Goal: Task Accomplishment & Management: Manage account settings

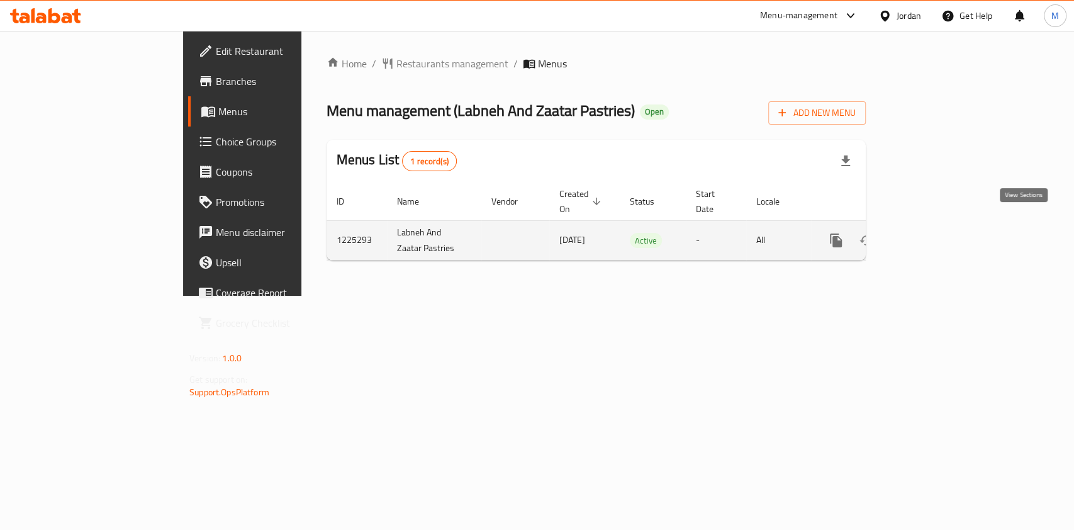
click at [941, 227] on link "enhanced table" at bounding box center [926, 240] width 30 height 30
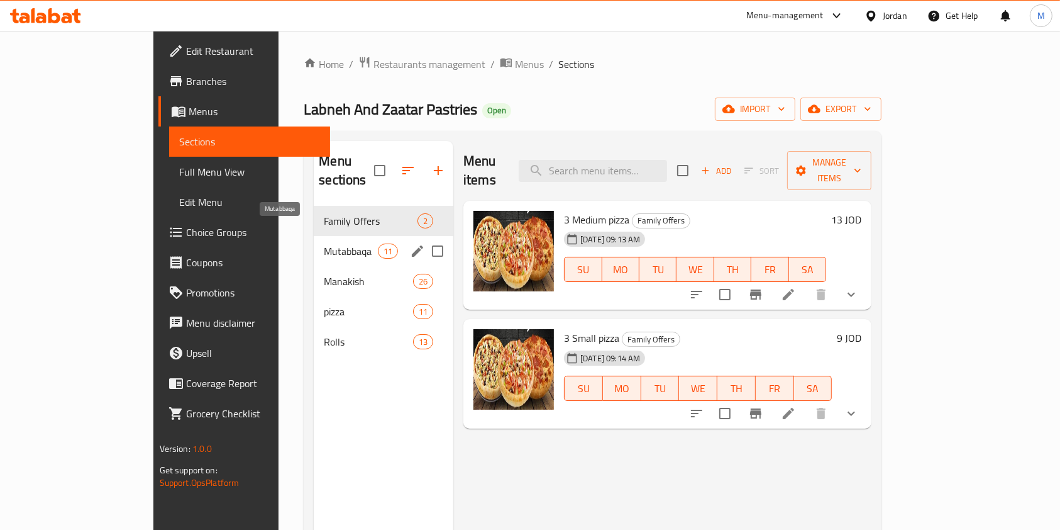
click at [324, 243] on span "Mutabbaqa" at bounding box center [350, 250] width 53 height 15
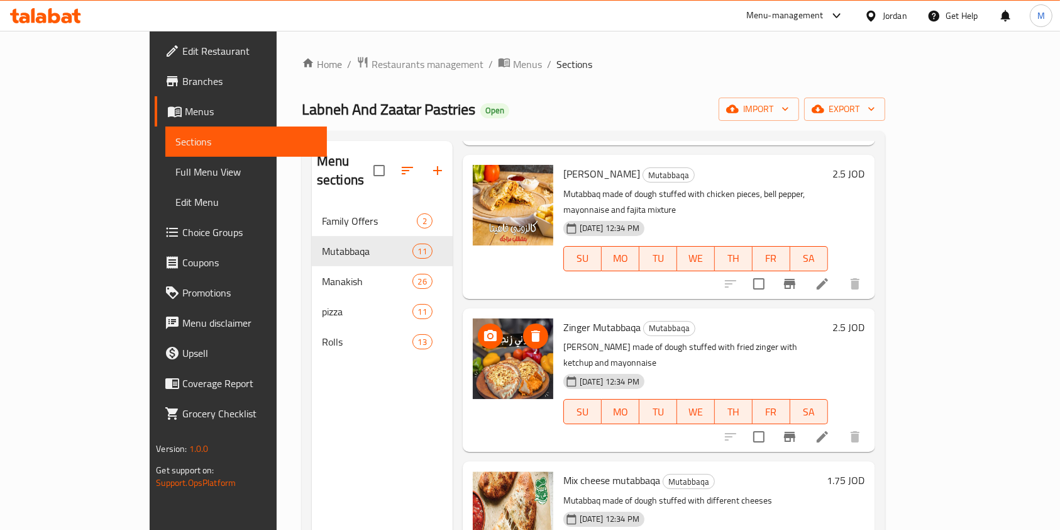
scroll to position [587, 0]
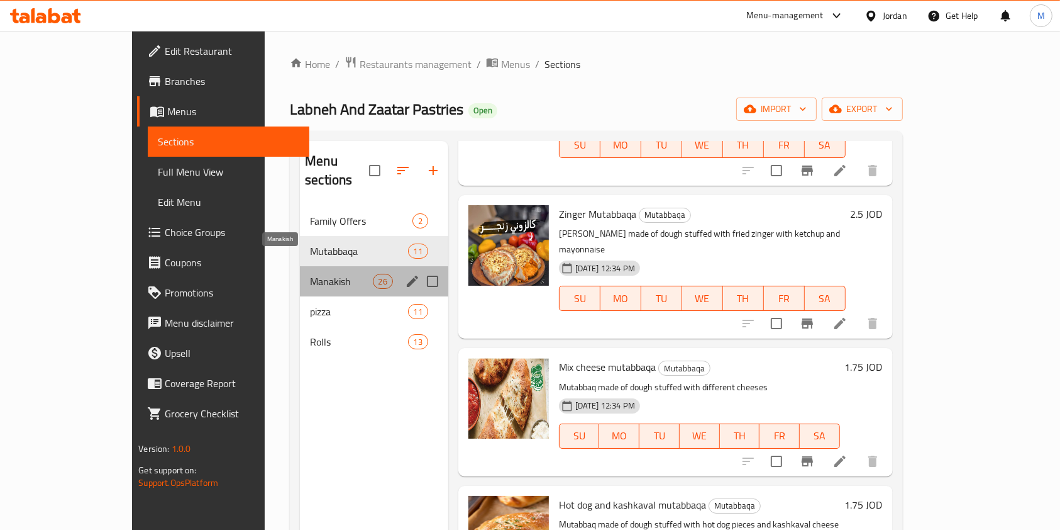
click at [310, 274] on span "Manakish" at bounding box center [341, 281] width 62 height 15
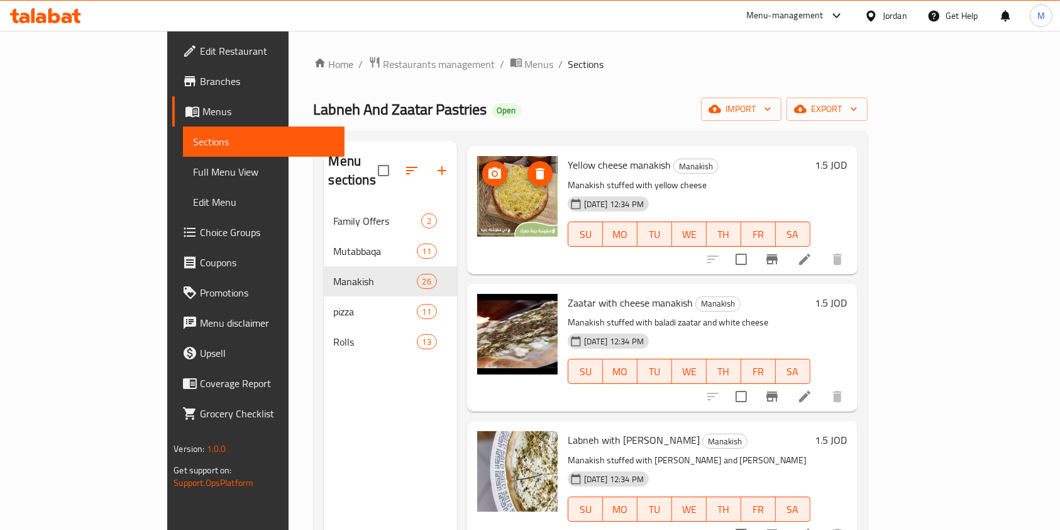
scroll to position [1006, 0]
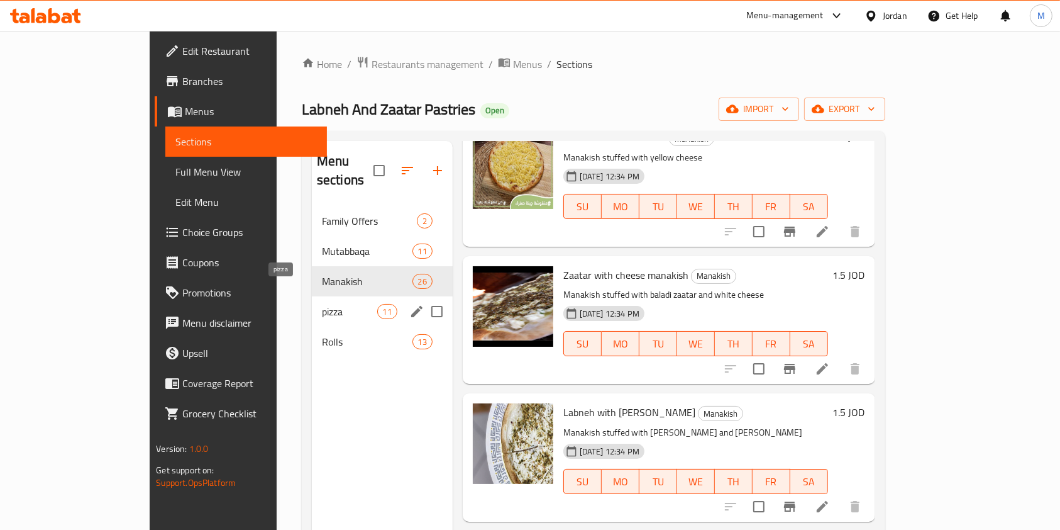
click at [322, 304] on span "pizza" at bounding box center [349, 311] width 55 height 15
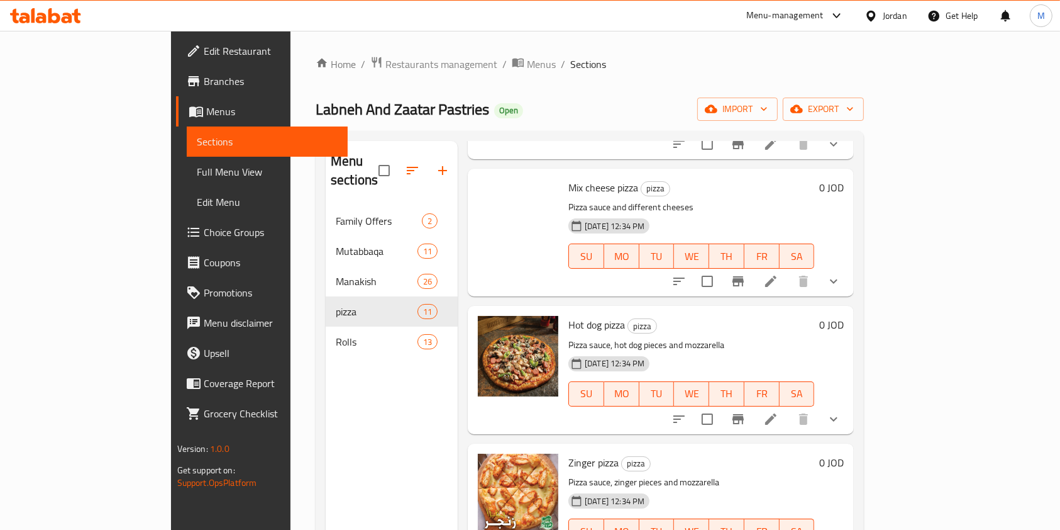
scroll to position [587, 0]
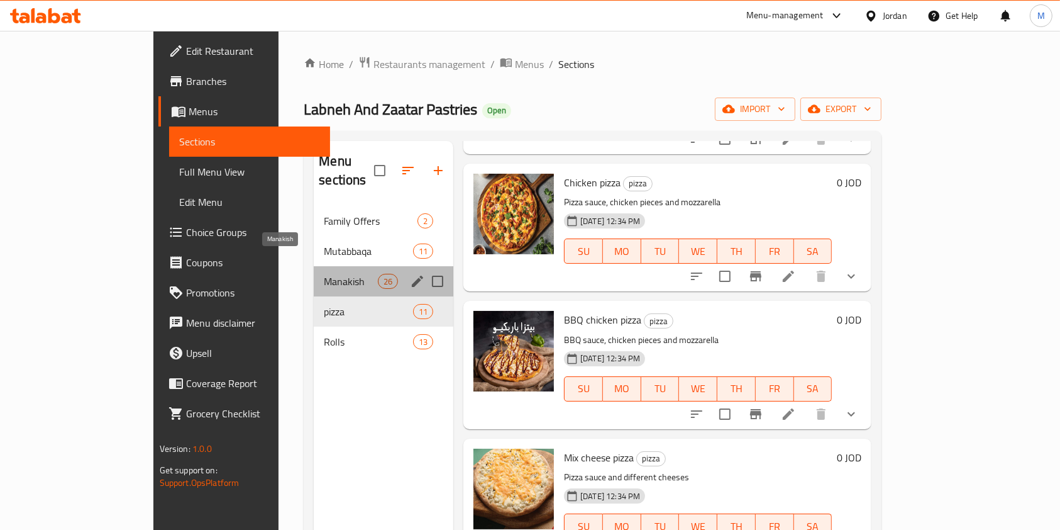
click at [324, 274] on span "Manakish" at bounding box center [350, 281] width 53 height 15
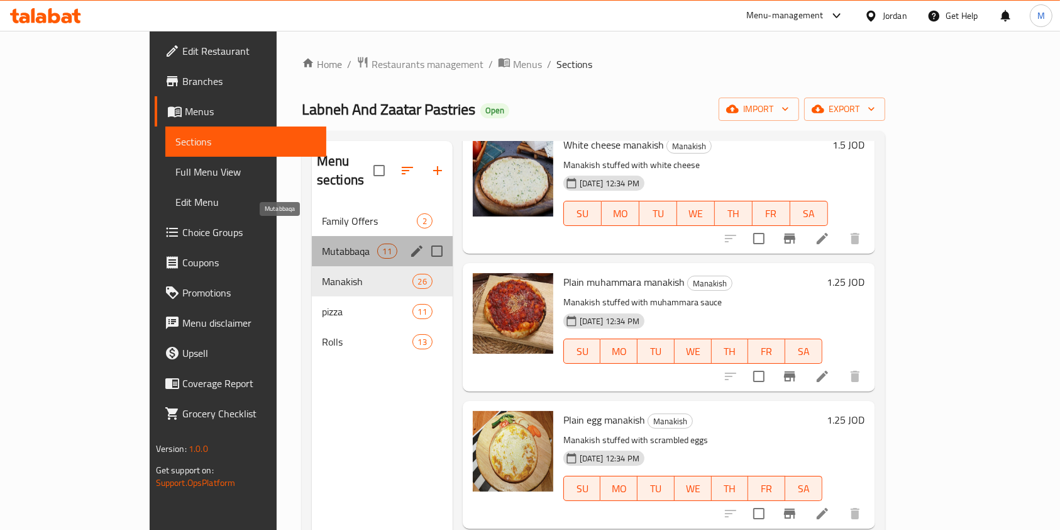
drag, startPoint x: 288, startPoint y: 236, endPoint x: 322, endPoint y: 230, distance: 34.4
click at [322, 243] on span "Mutabbaqa" at bounding box center [349, 250] width 55 height 15
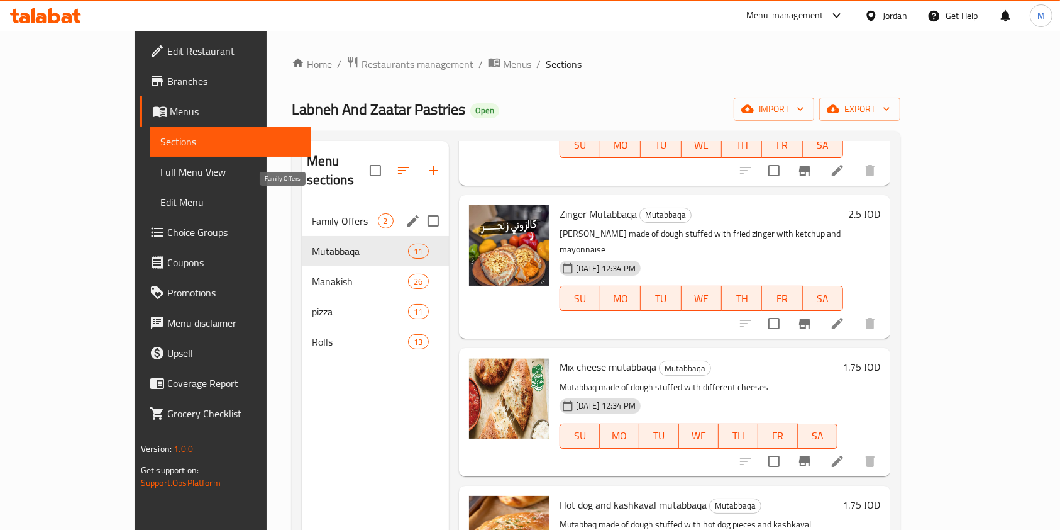
click at [312, 213] on span "Family Offers" at bounding box center [345, 220] width 66 height 15
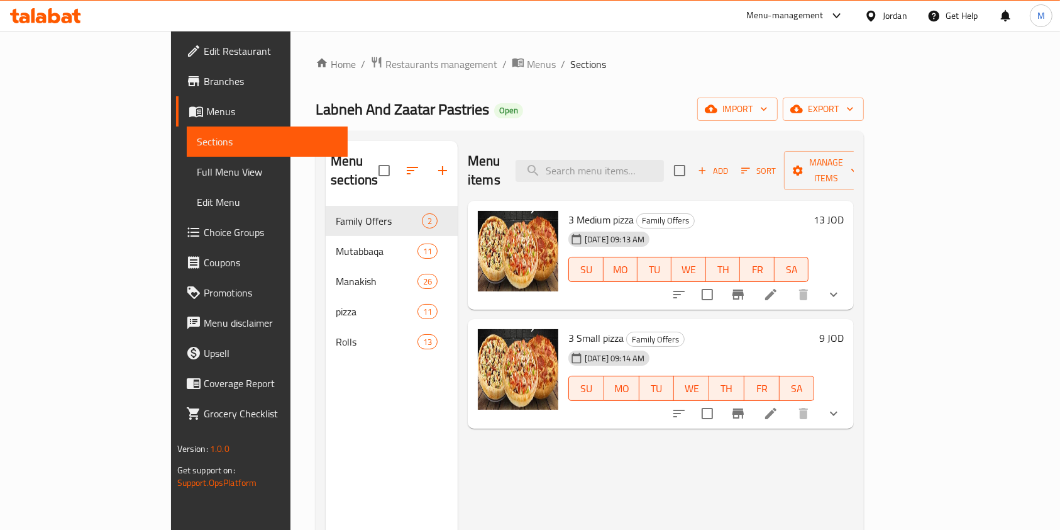
click at [316, 106] on span "Labneh And Zaatar Pastries" at bounding box center [403, 109] width 174 height 28
click at [316, 107] on span "Labneh And Zaatar Pastries" at bounding box center [403, 109] width 174 height 28
copy span "Labneh And Zaatar Pastries"
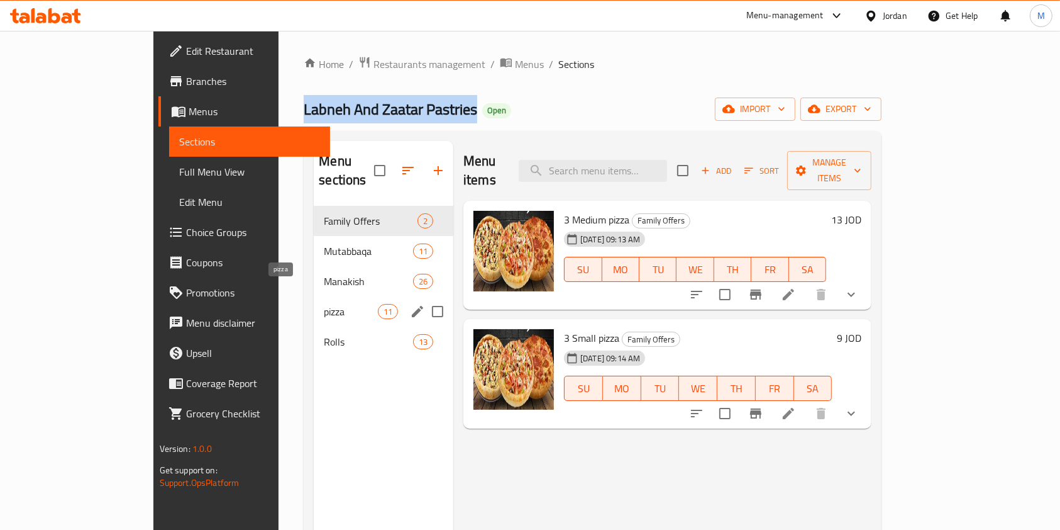
click at [324, 304] on span "pizza" at bounding box center [350, 311] width 53 height 15
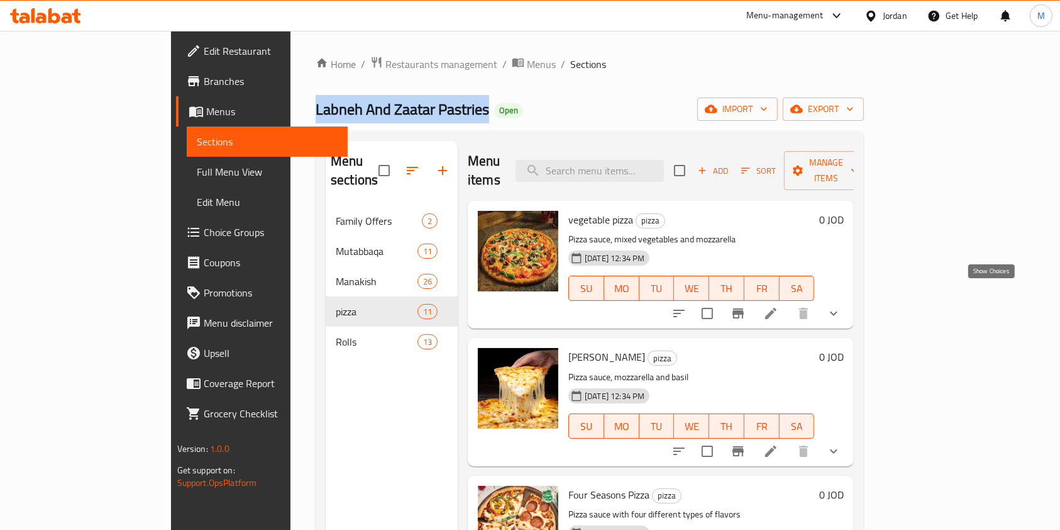
click at [838, 311] on icon "show more" at bounding box center [834, 313] width 8 height 4
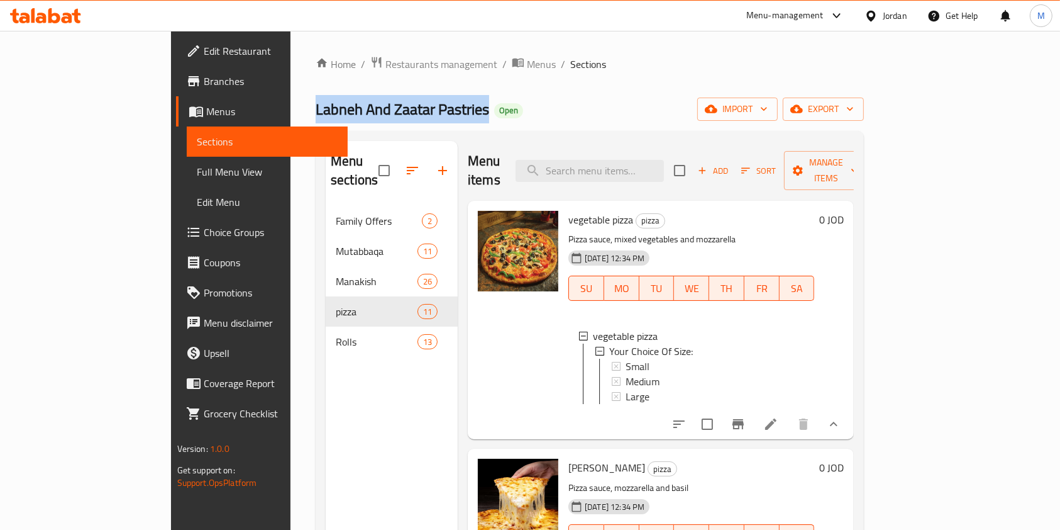
scroll to position [1, 0]
click at [626, 387] on span "Large" at bounding box center [638, 394] width 24 height 15
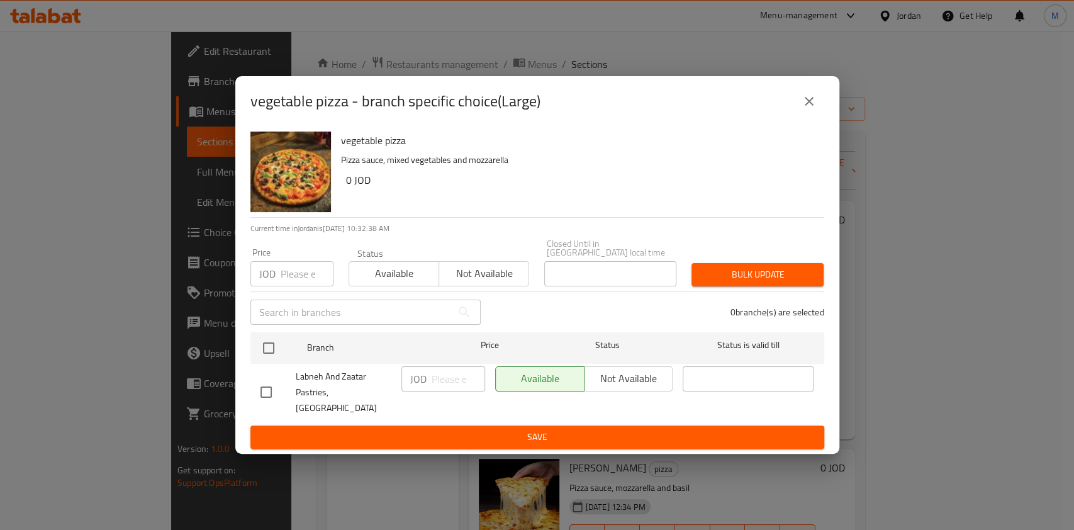
click at [806, 96] on div "vegetable pizza - branch specific choice(Large)" at bounding box center [537, 101] width 604 height 50
click at [801, 109] on icon "close" at bounding box center [808, 101] width 15 height 15
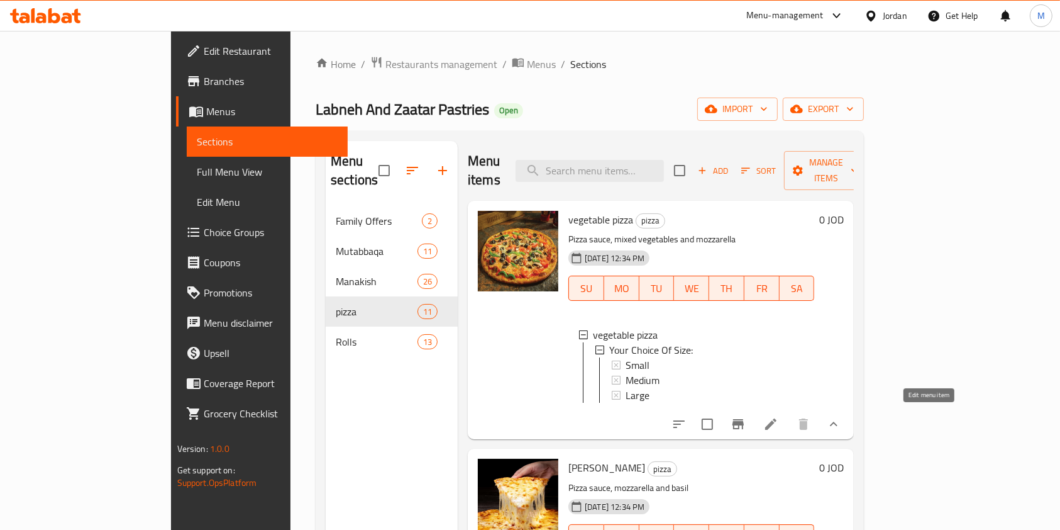
click at [777, 420] on icon at bounding box center [770, 423] width 11 height 11
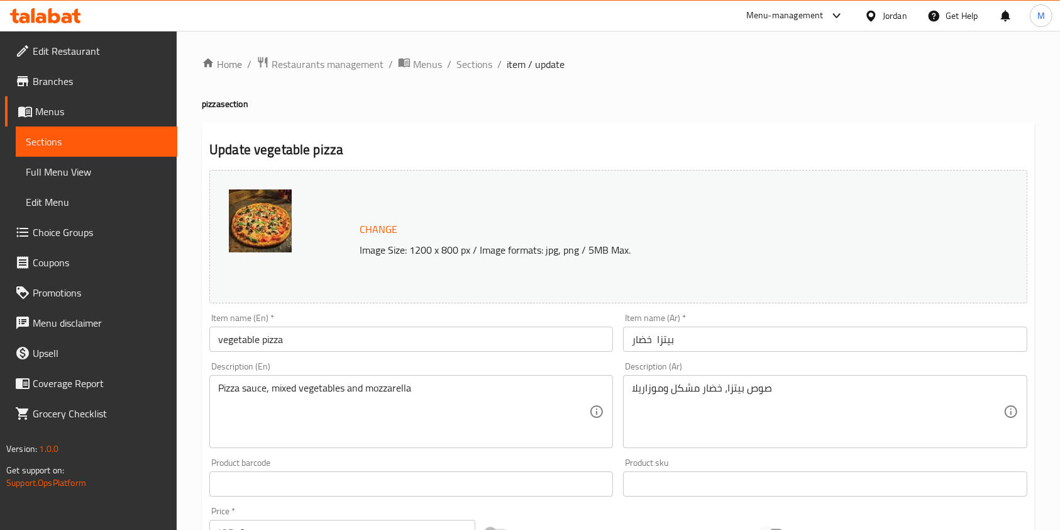
click at [798, 18] on div "Menu-management" at bounding box center [785, 15] width 77 height 15
click at [730, 80] on div "Agent Campaigns Center" at bounding box center [714, 85] width 95 height 14
